Goal: Submit feedback/report problem: Provide input to the site owners about the experience or issues

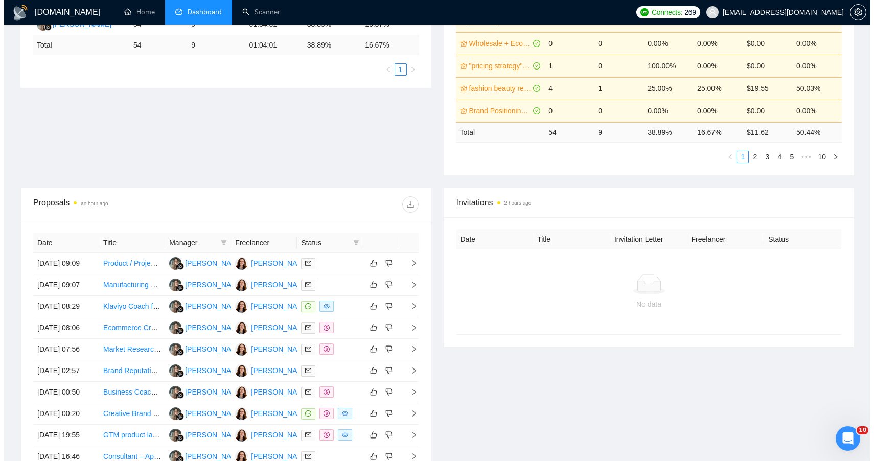
scroll to position [234, 0]
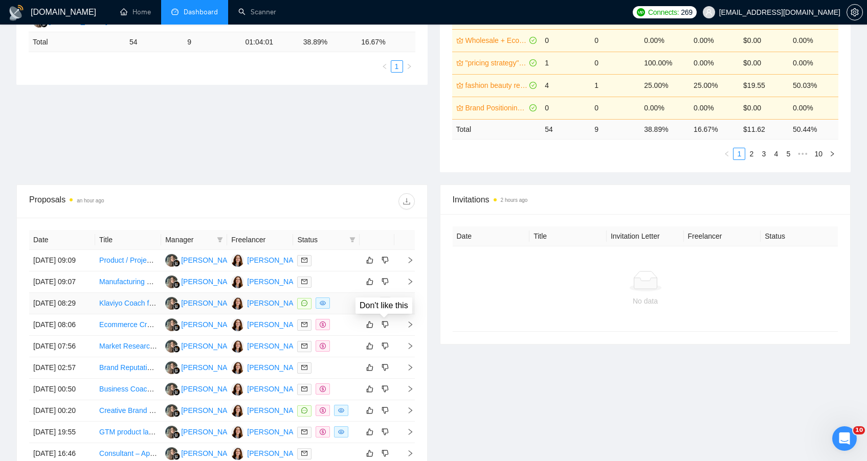
click at [384, 307] on icon "dislike" at bounding box center [384, 303] width 7 height 8
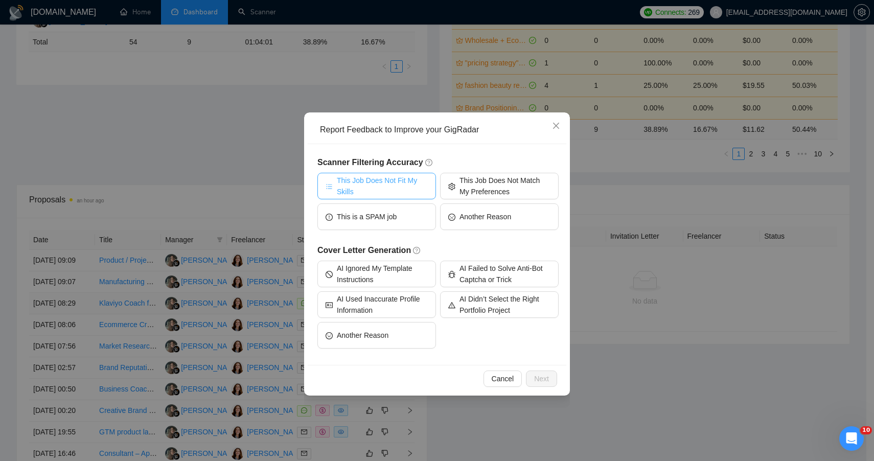
click at [374, 189] on span "This Job Does Not Fit My Skills" at bounding box center [382, 186] width 91 height 22
click at [536, 379] on span "Next" at bounding box center [541, 378] width 15 height 11
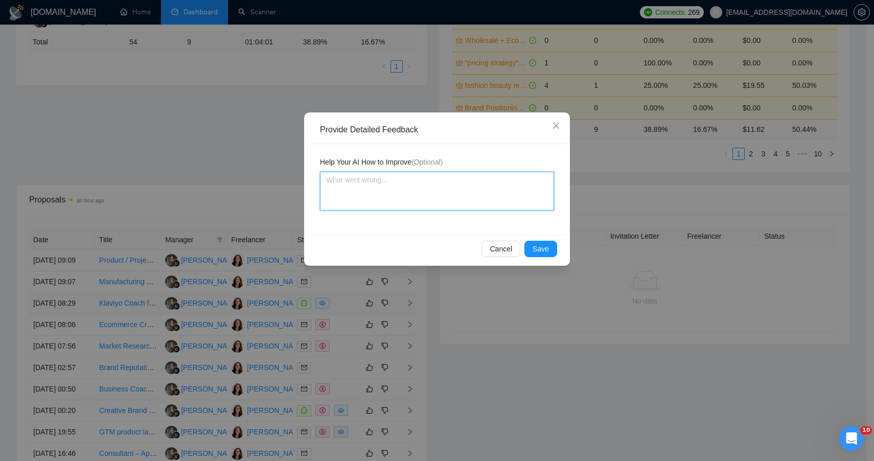
click at [398, 192] on textarea at bounding box center [437, 191] width 234 height 39
type textarea "I"
type textarea "I do"
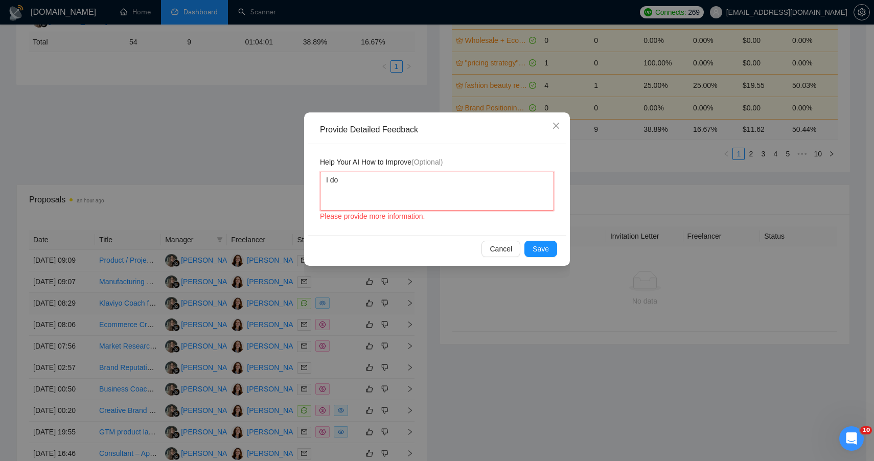
type textarea "I do n"
type textarea "I do no"
type textarea "I do not"
type textarea "I do not k"
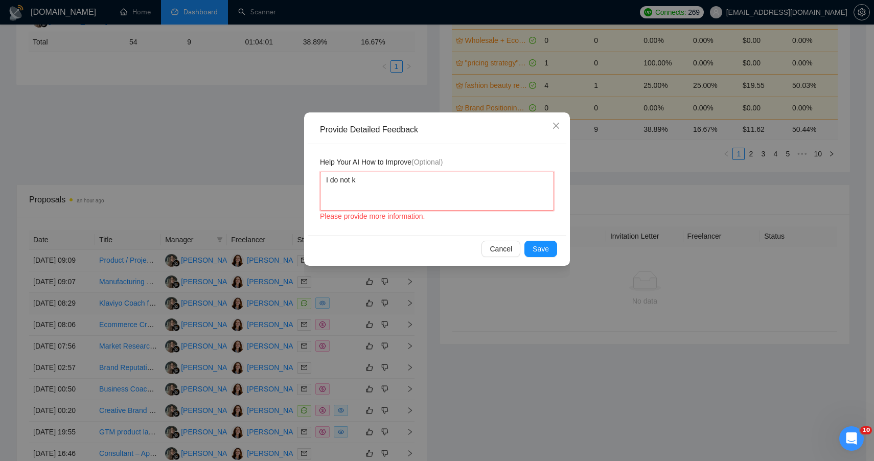
type textarea "I do not kn"
type textarea "I do not kno"
type textarea "I do not know"
type textarea "I do not know L"
type textarea "I do not know Lk"
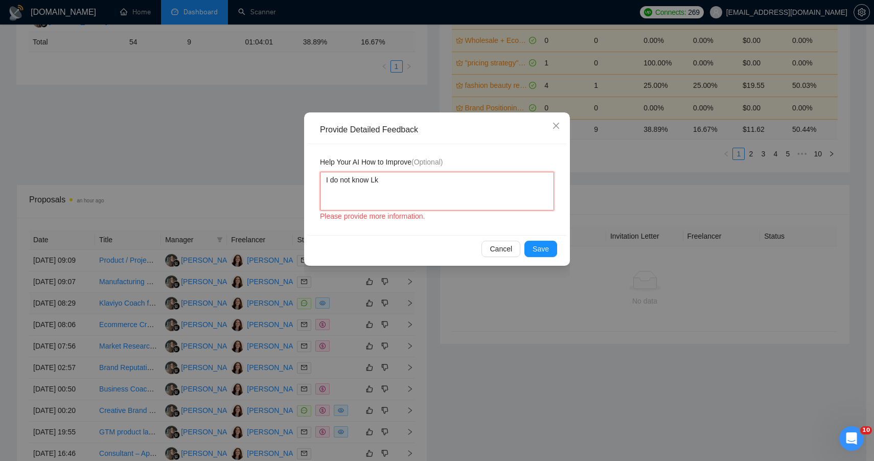
type textarea "I do not know L"
type textarea "I do not know"
type textarea "I do not know K"
type textarea "I do not know Kl"
type textarea "I do not know Kla"
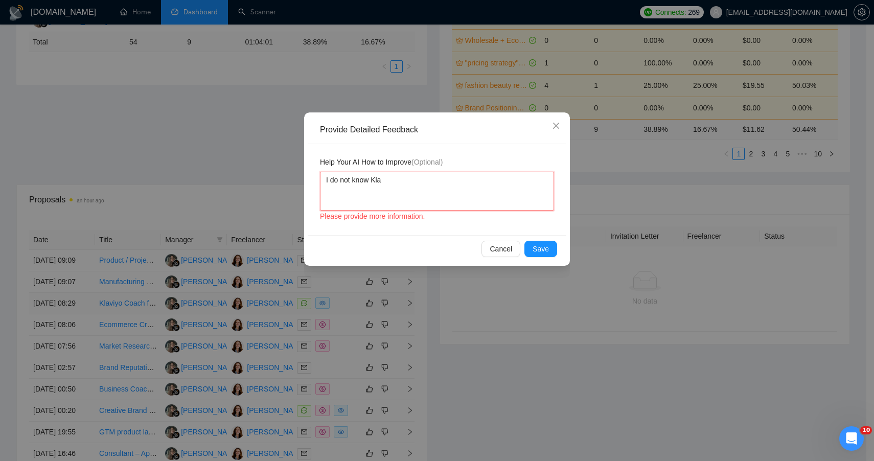
type textarea "I do not know [PERSON_NAME]"
type textarea "I do not know Klavio"
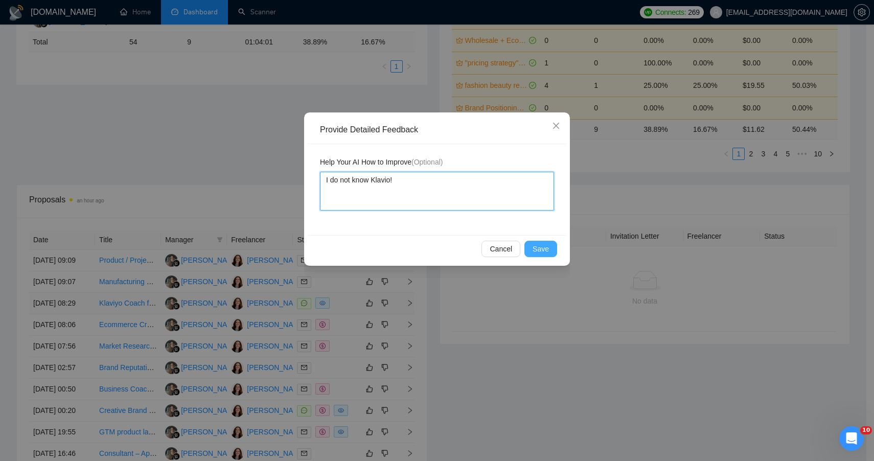
type textarea "I do not know Klavio!"
click at [536, 249] on span "Save" at bounding box center [541, 248] width 16 height 11
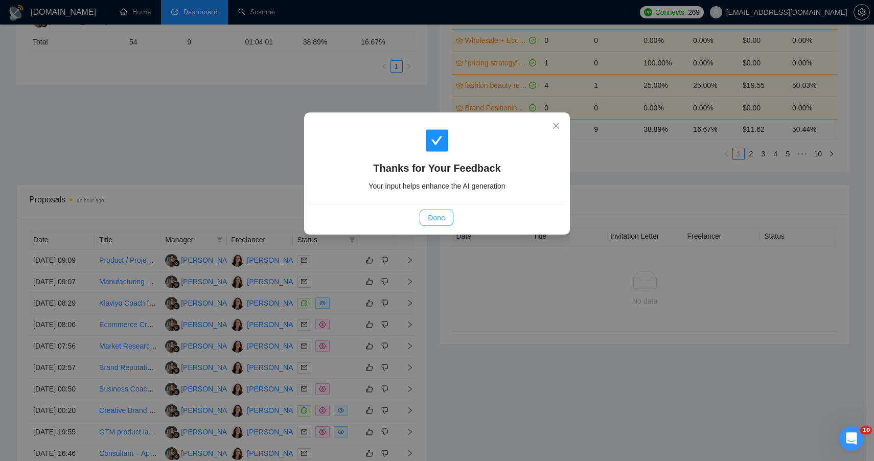
click at [435, 220] on span "Done" at bounding box center [436, 217] width 17 height 11
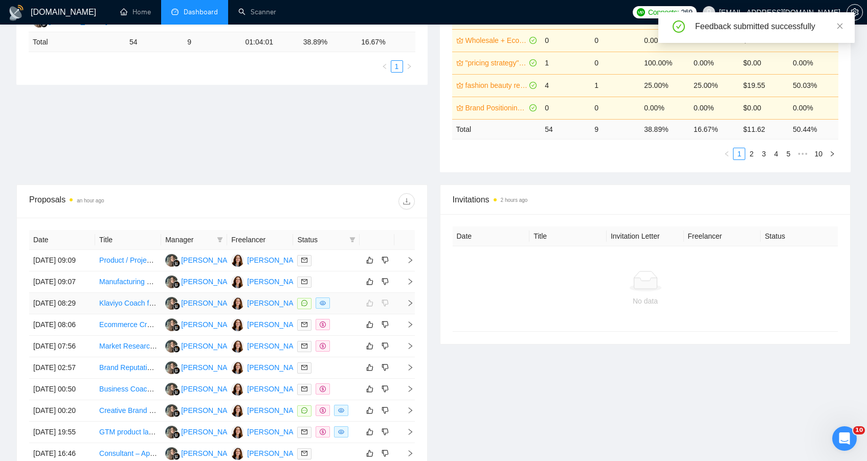
click at [408, 314] on td at bounding box center [404, 303] width 20 height 21
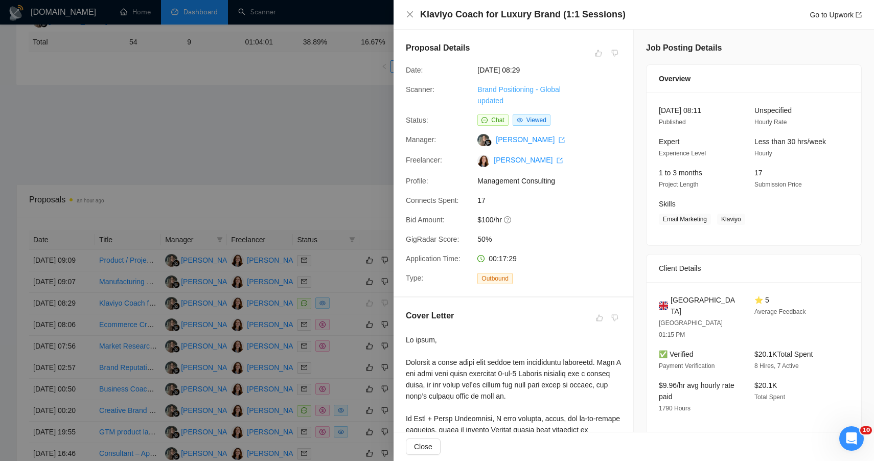
click at [515, 92] on link "Brand Positioning - Global updated" at bounding box center [518, 94] width 83 height 19
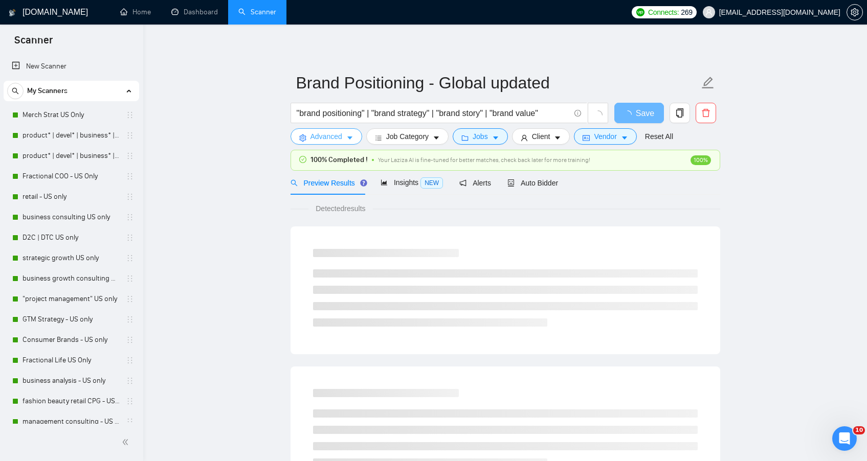
click at [318, 137] on span "Advanced" at bounding box center [326, 136] width 32 height 11
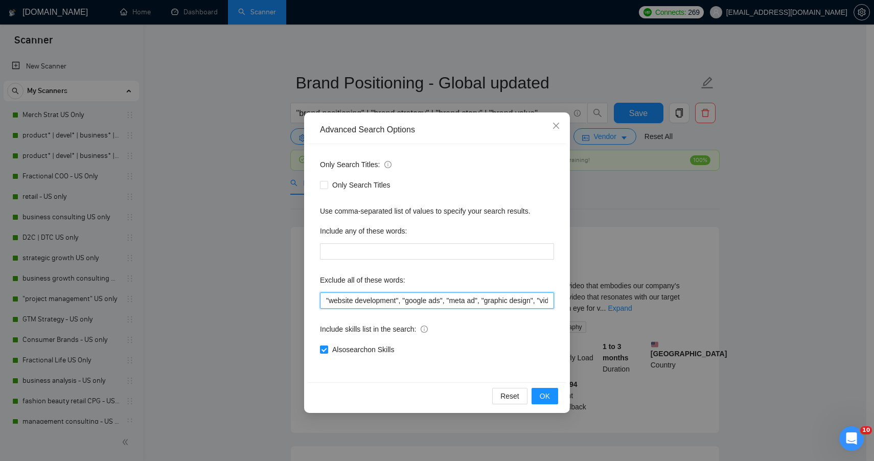
click at [327, 299] on input ""website development", "google ads", "meta ad", "graphic design", "video conten…" at bounding box center [437, 300] width 234 height 16
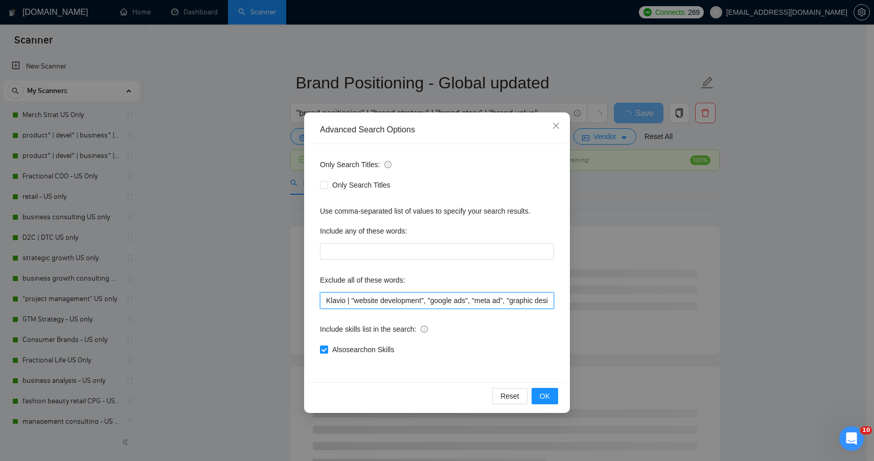
click at [430, 300] on input "Klavio | "website development", "google ads", "meta ad", "graphic design", "vid…" at bounding box center [437, 300] width 234 height 16
click at [476, 300] on input "Klavio | "website development"| "google ads", "meta ad", "graphic design", "vid…" at bounding box center [437, 300] width 234 height 16
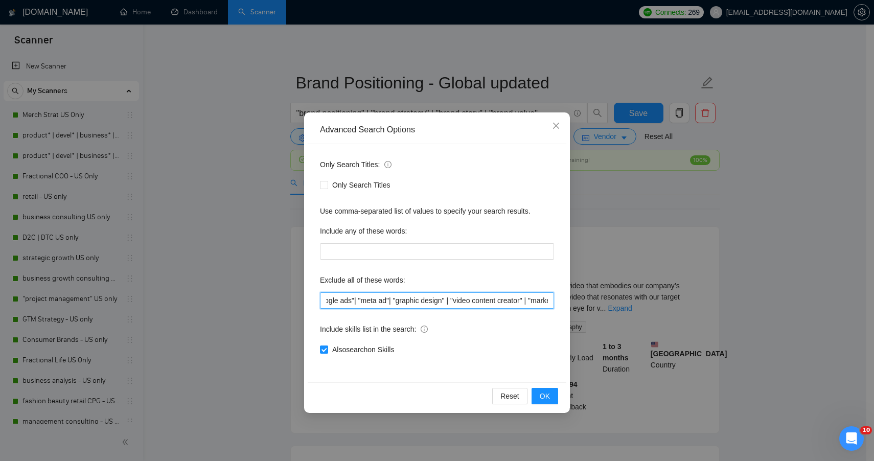
scroll to position [0, 226]
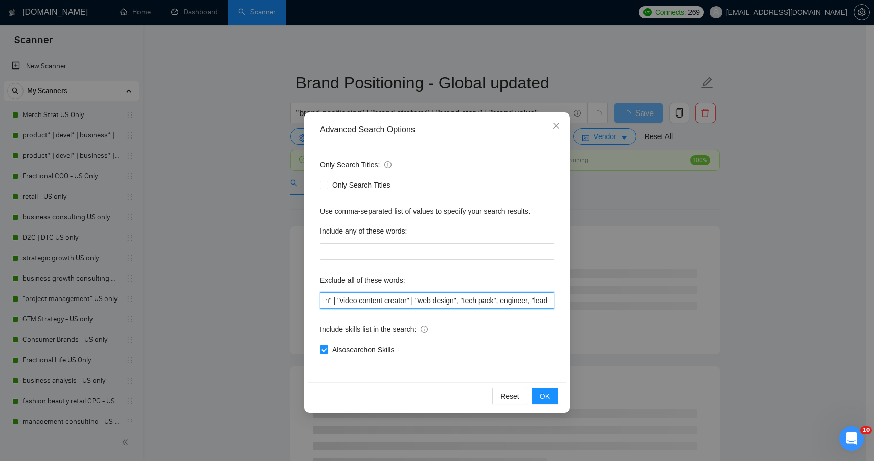
click at [479, 305] on input "Klavio | "website development"| "google ads"| "meta ad"| "graphic design" | "vi…" at bounding box center [437, 300] width 234 height 16
drag, startPoint x: 466, startPoint y: 303, endPoint x: 406, endPoint y: 302, distance: 59.8
click at [406, 302] on input "Klavio | "website development"| "google ads"| "meta ad"| "graphic design" | "vi…" at bounding box center [437, 300] width 234 height 16
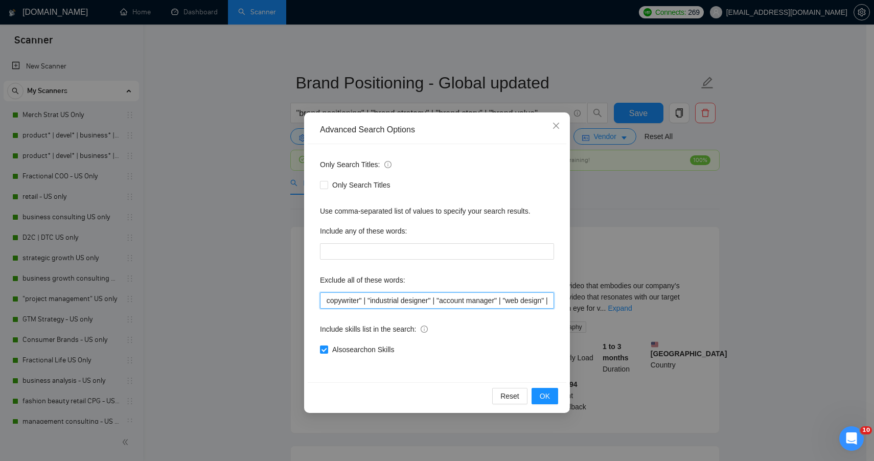
type input "Klavio | "website development"| "google ads"| "meta ad"| "graphic design" | "vi…"
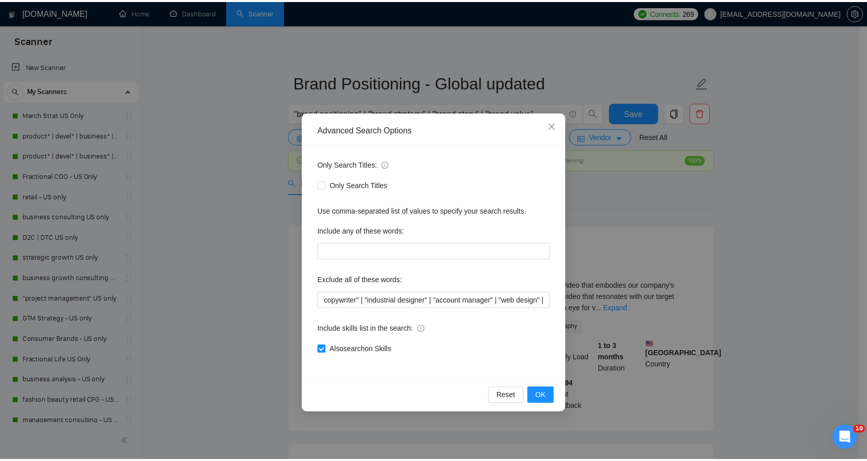
scroll to position [0, 0]
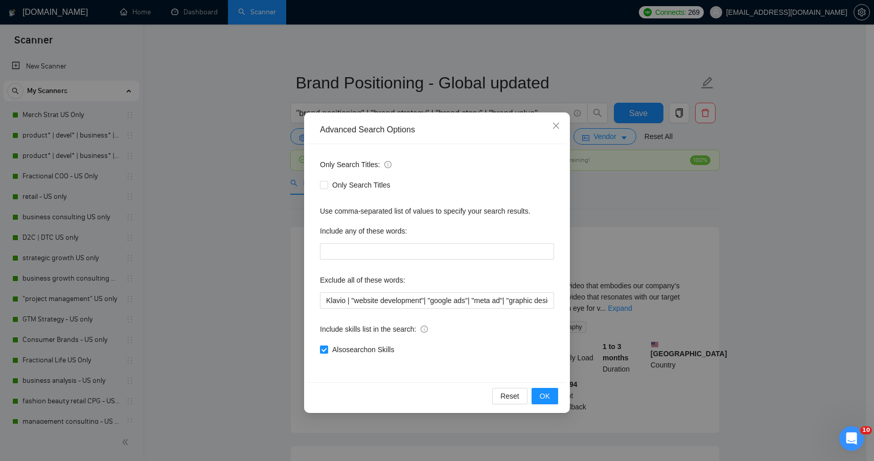
click at [559, 396] on div "Reset OK" at bounding box center [437, 395] width 259 height 27
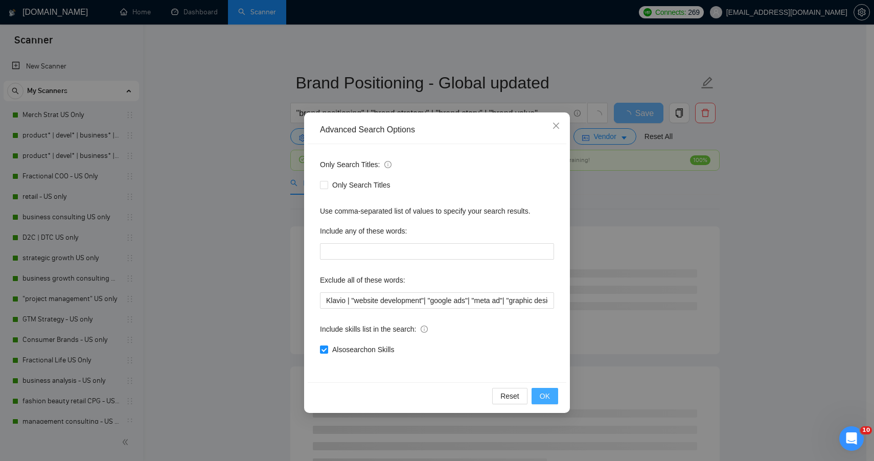
click at [545, 395] on span "OK" at bounding box center [545, 396] width 10 height 11
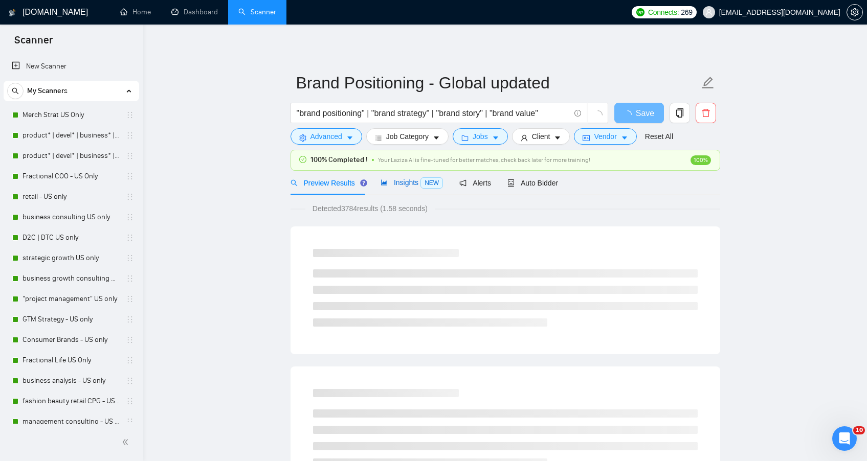
click at [408, 183] on span "Insights NEW" at bounding box center [411, 182] width 62 height 8
